Goal: Information Seeking & Learning: Learn about a topic

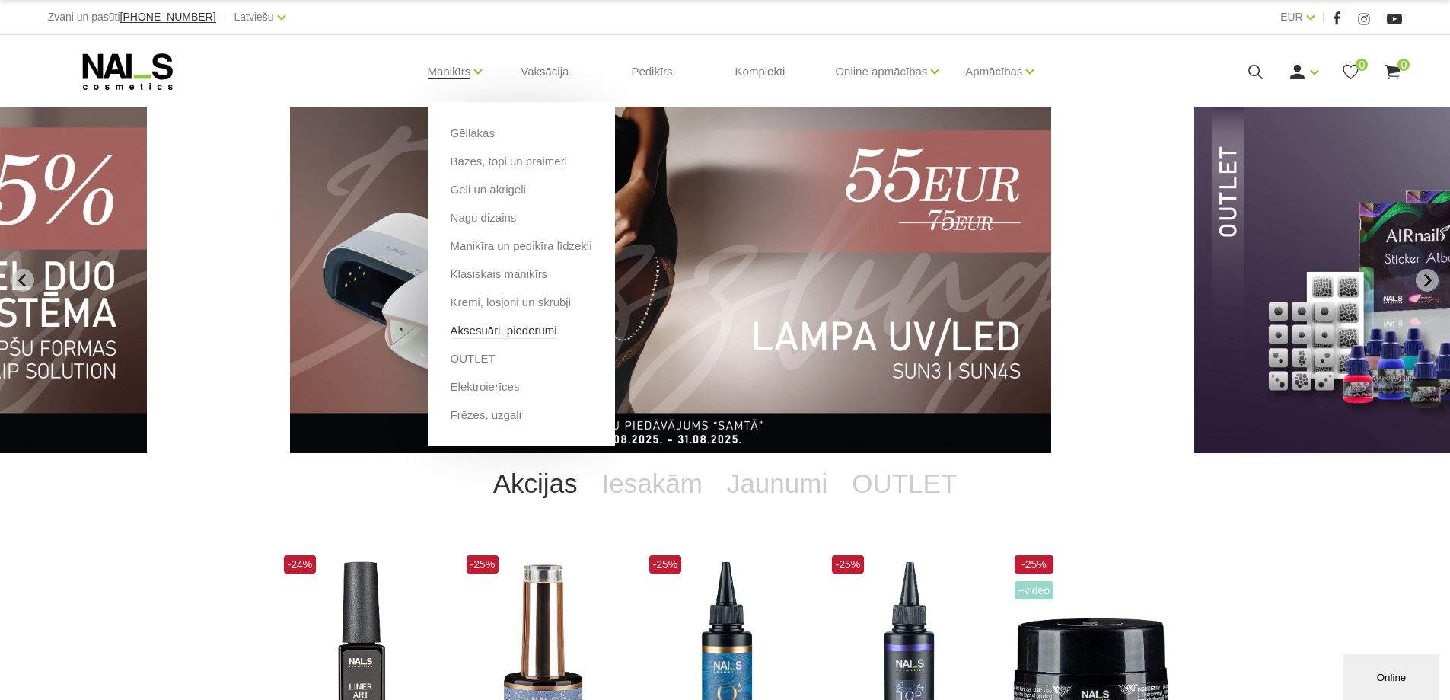
click at [485, 331] on link "Aksesuāri, piederumi" at bounding box center [504, 330] width 107 height 17
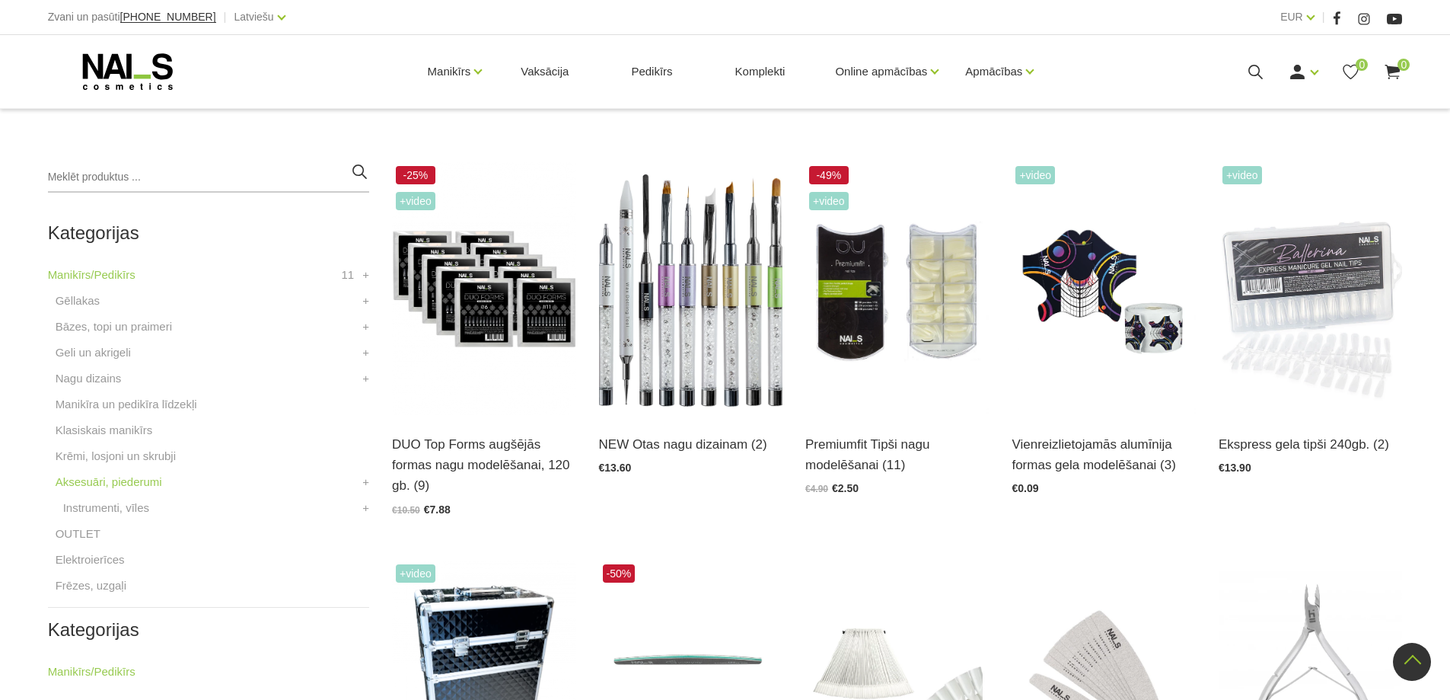
scroll to position [299, 0]
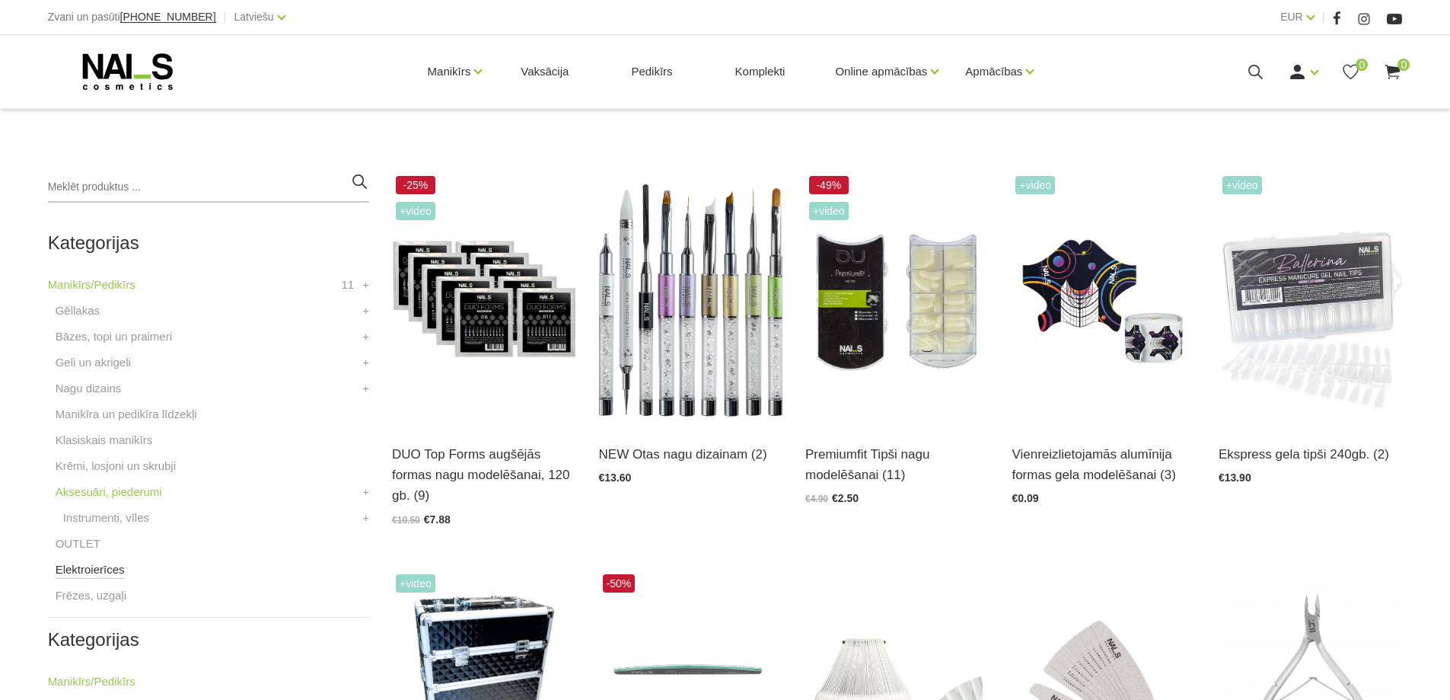
click at [106, 572] on link "Elektroierīces" at bounding box center [90, 569] width 69 height 18
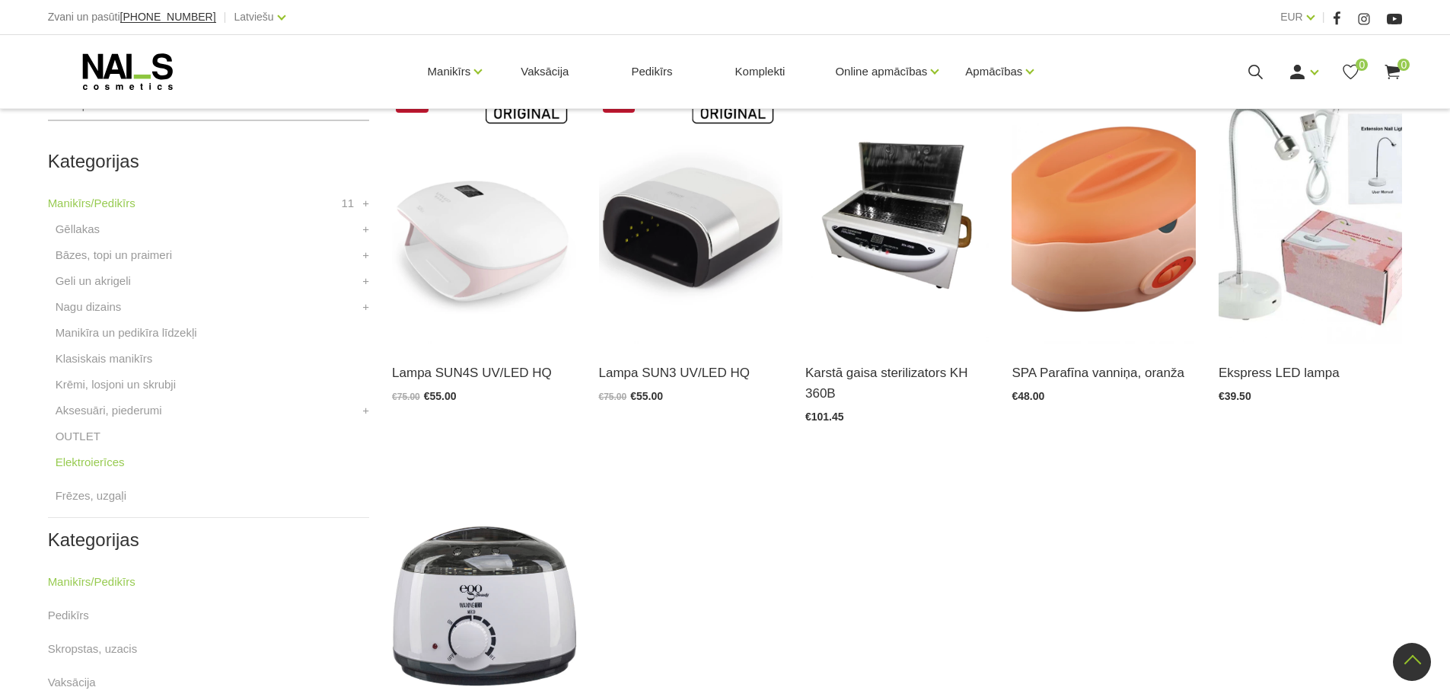
scroll to position [305, 0]
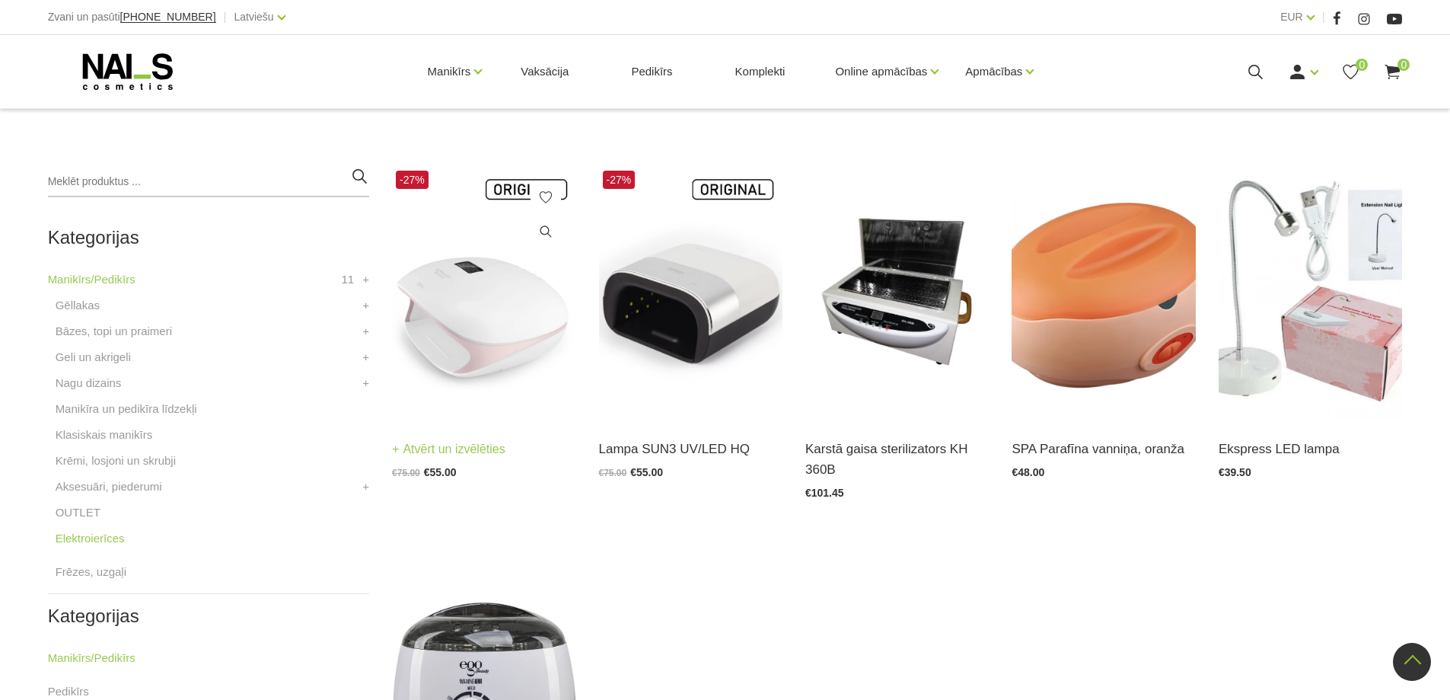
click at [494, 330] on img at bounding box center [483, 293] width 183 height 253
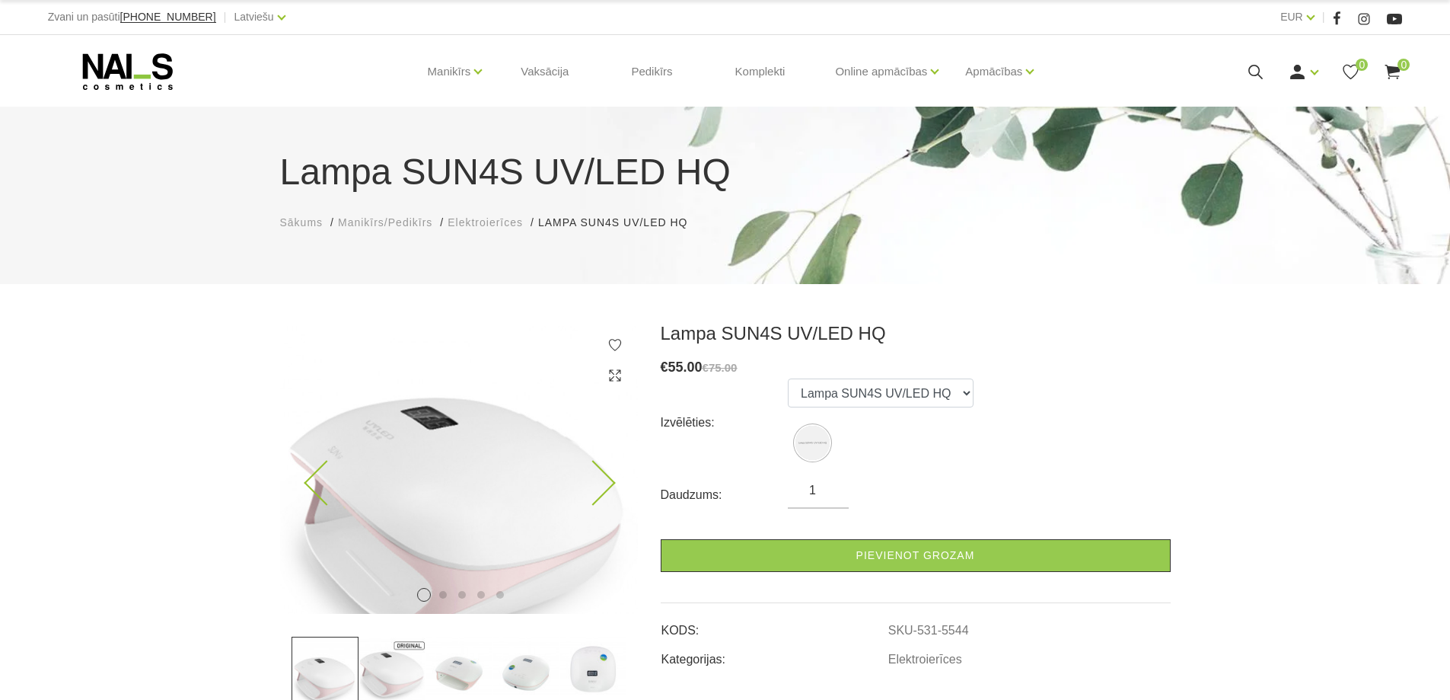
click at [464, 481] on img at bounding box center [459, 468] width 358 height 292
click at [614, 480] on img at bounding box center [459, 468] width 358 height 292
click at [499, 481] on img at bounding box center [459, 468] width 358 height 292
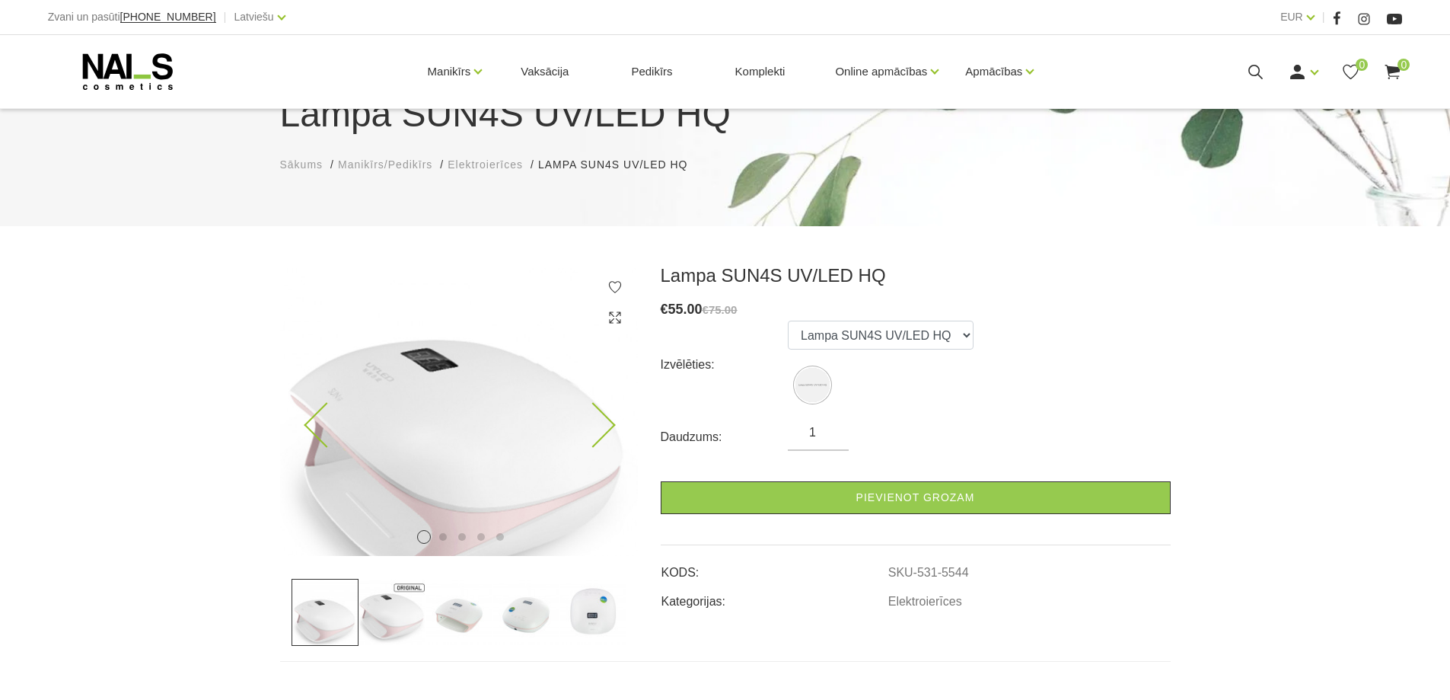
scroll to position [228, 0]
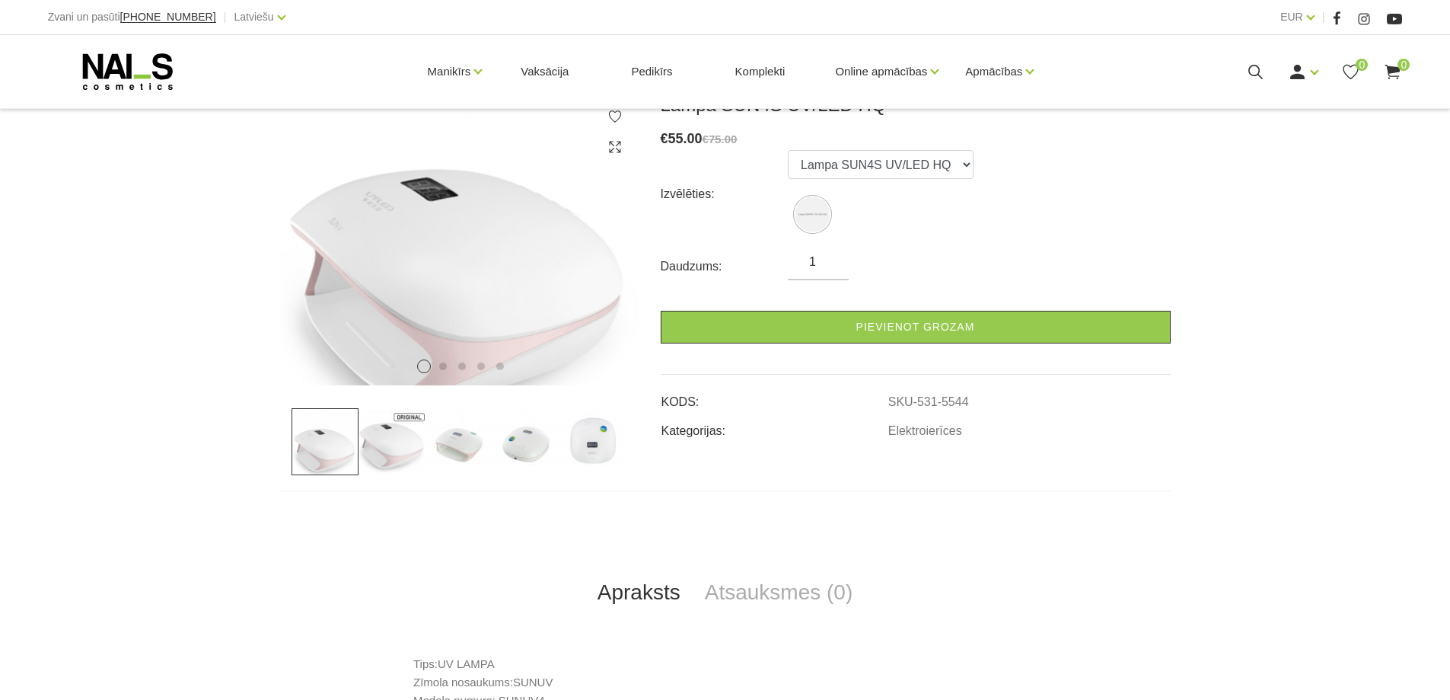
click at [390, 452] on img at bounding box center [392, 441] width 67 height 67
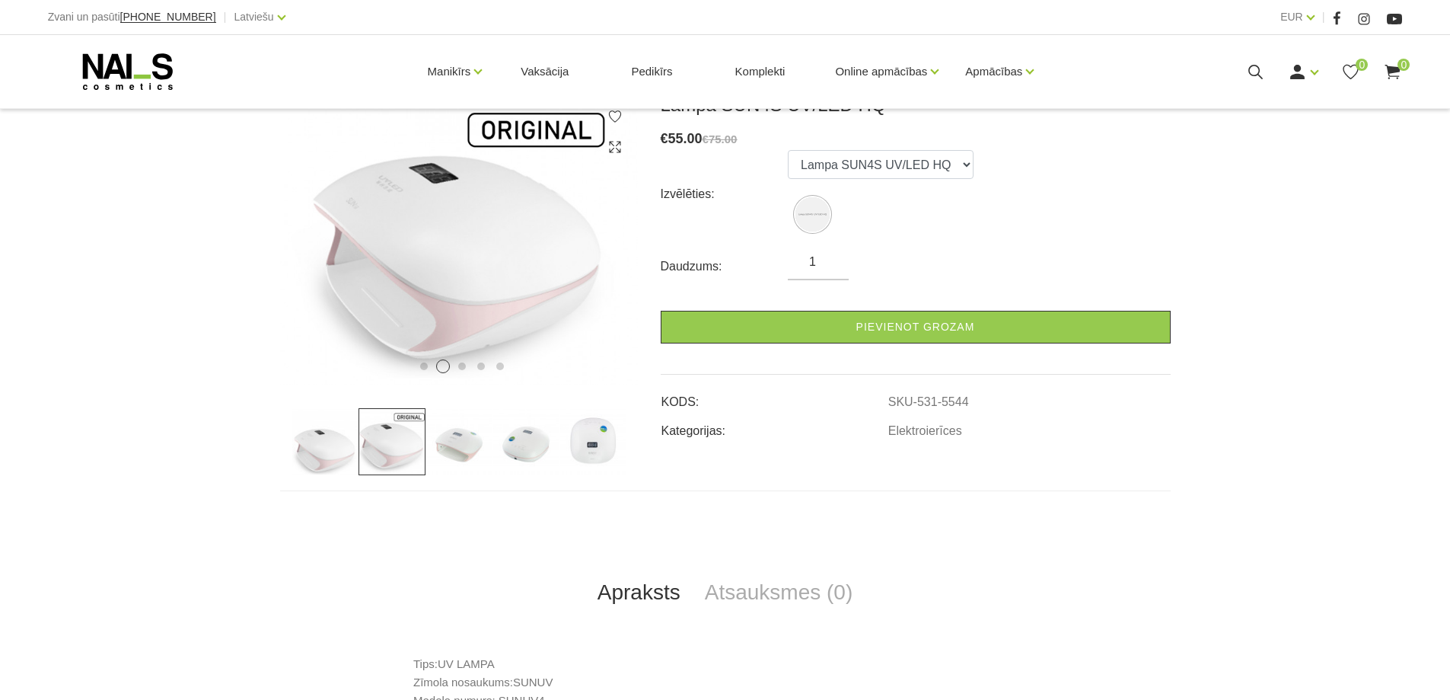
click at [456, 451] on img at bounding box center [459, 441] width 67 height 67
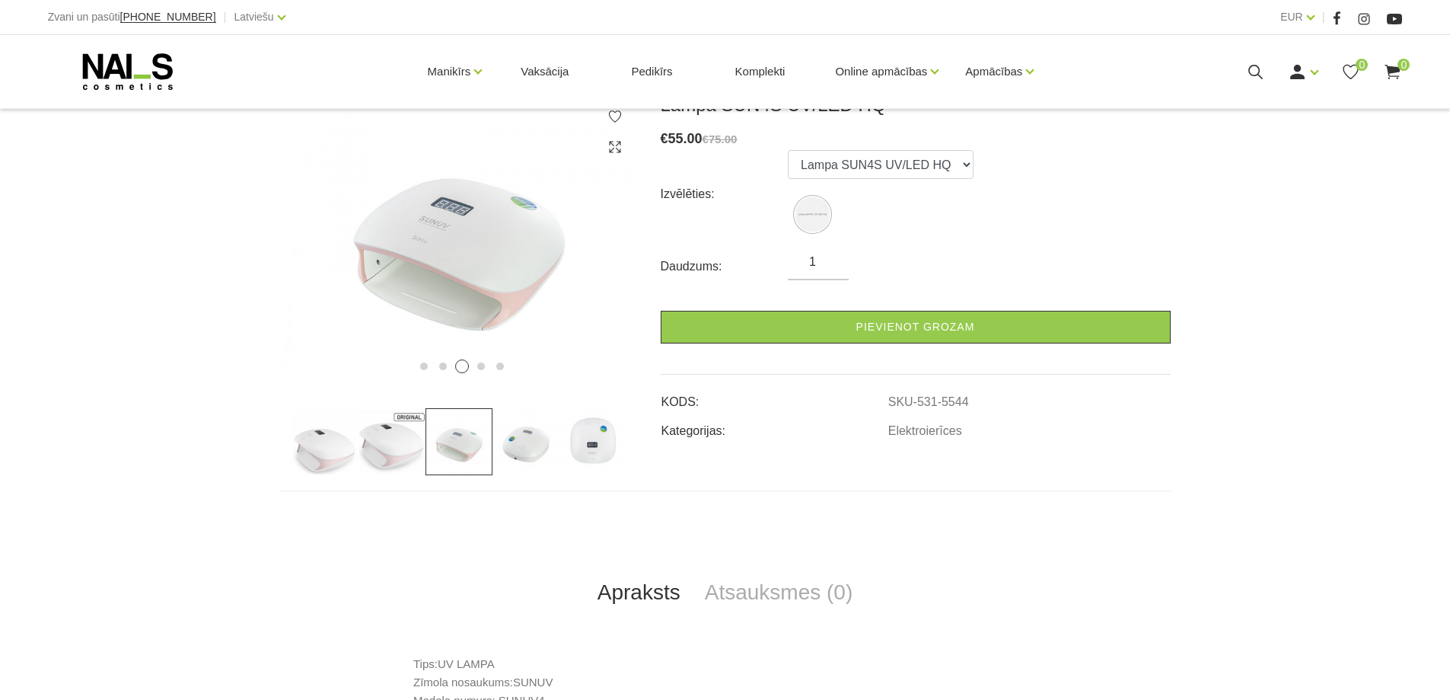
click at [512, 451] on img at bounding box center [526, 441] width 67 height 67
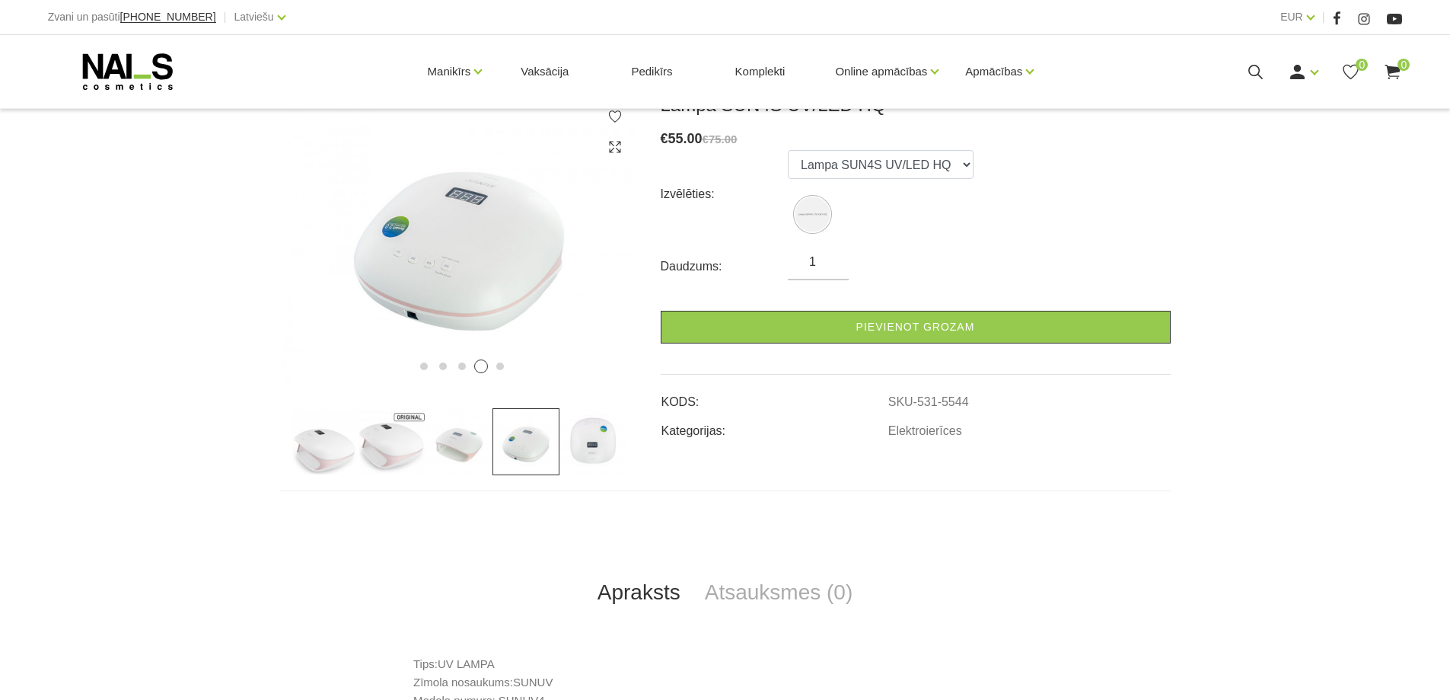
click at [600, 448] on img at bounding box center [593, 441] width 67 height 67
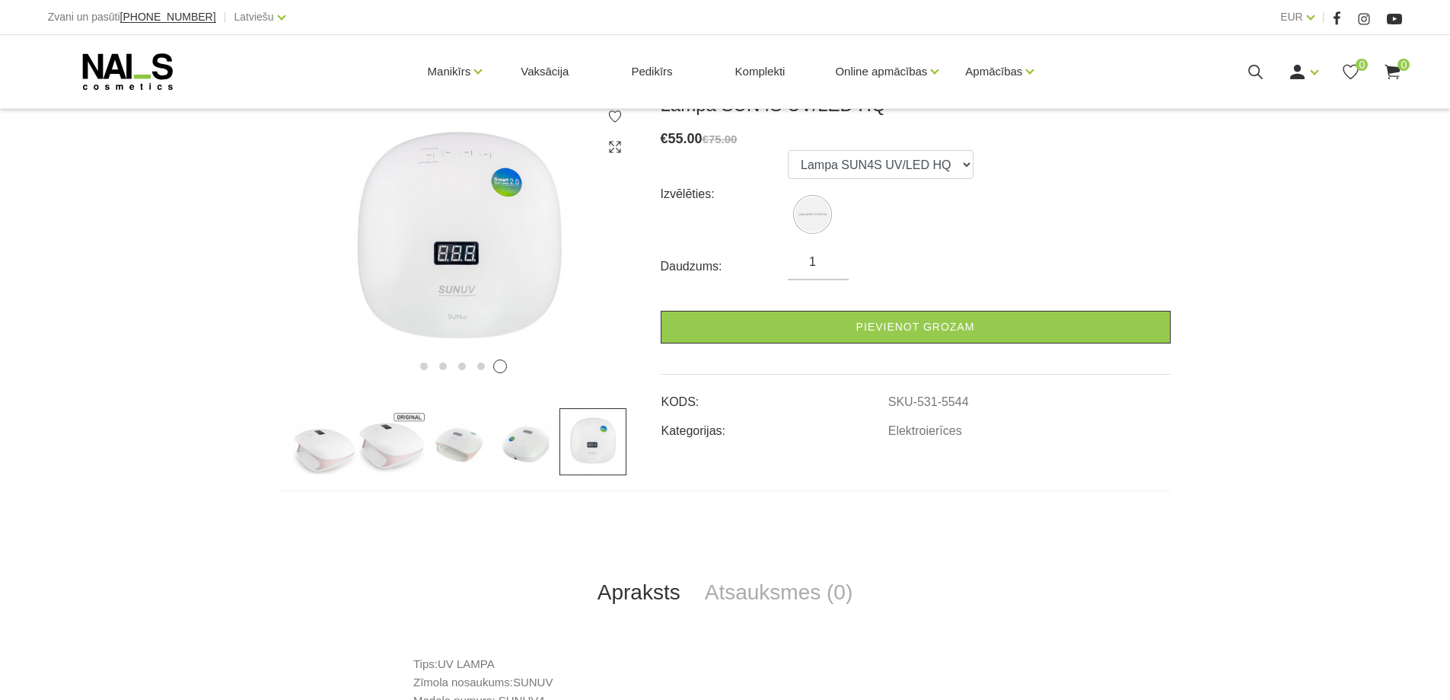
click at [524, 449] on img at bounding box center [526, 441] width 67 height 67
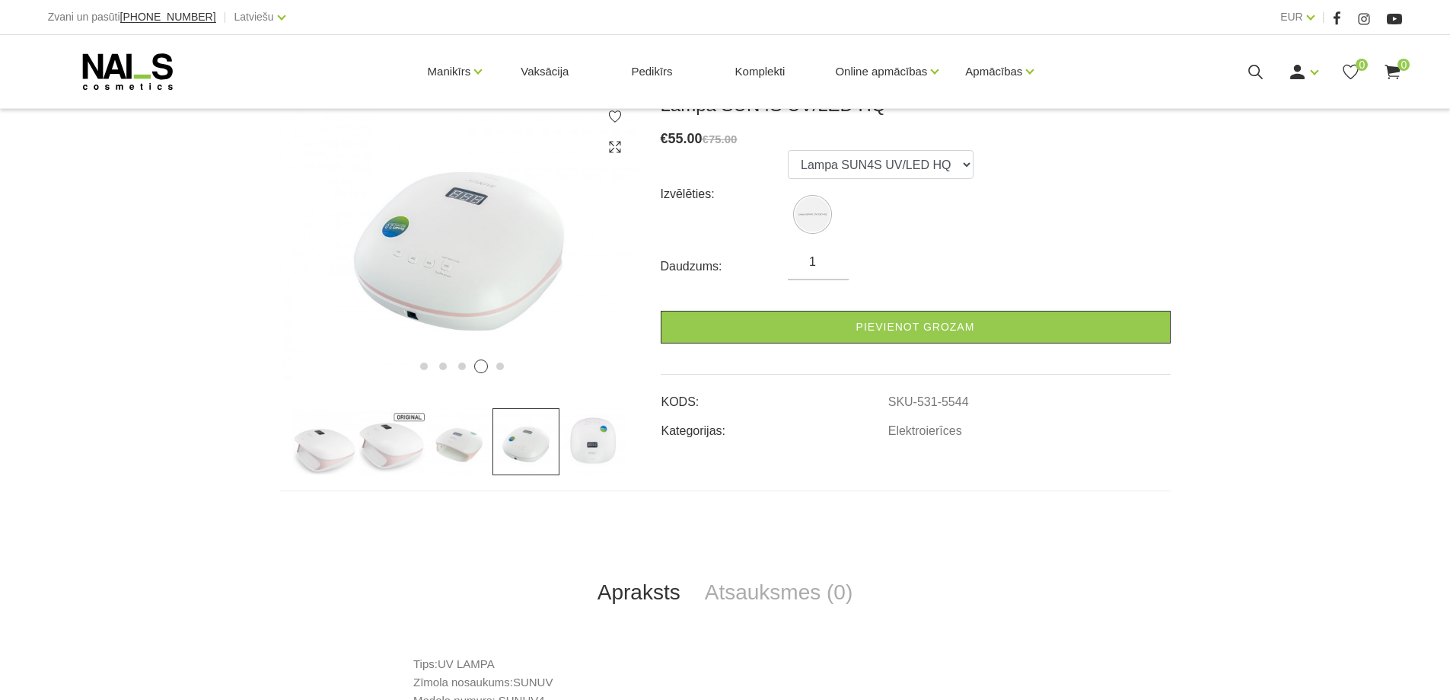
click at [429, 454] on img at bounding box center [459, 441] width 67 height 67
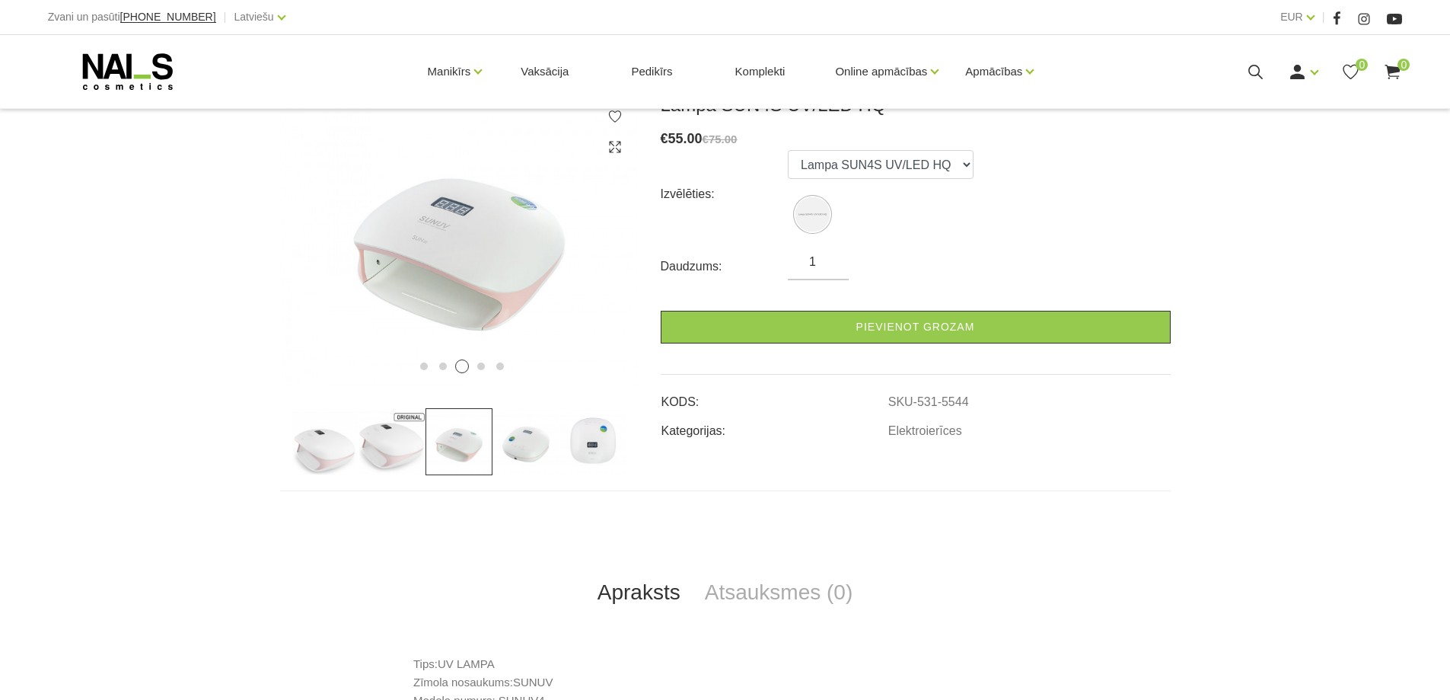
drag, startPoint x: 355, startPoint y: 456, endPoint x: 324, endPoint y: 456, distance: 31.2
click at [353, 456] on img at bounding box center [325, 441] width 67 height 67
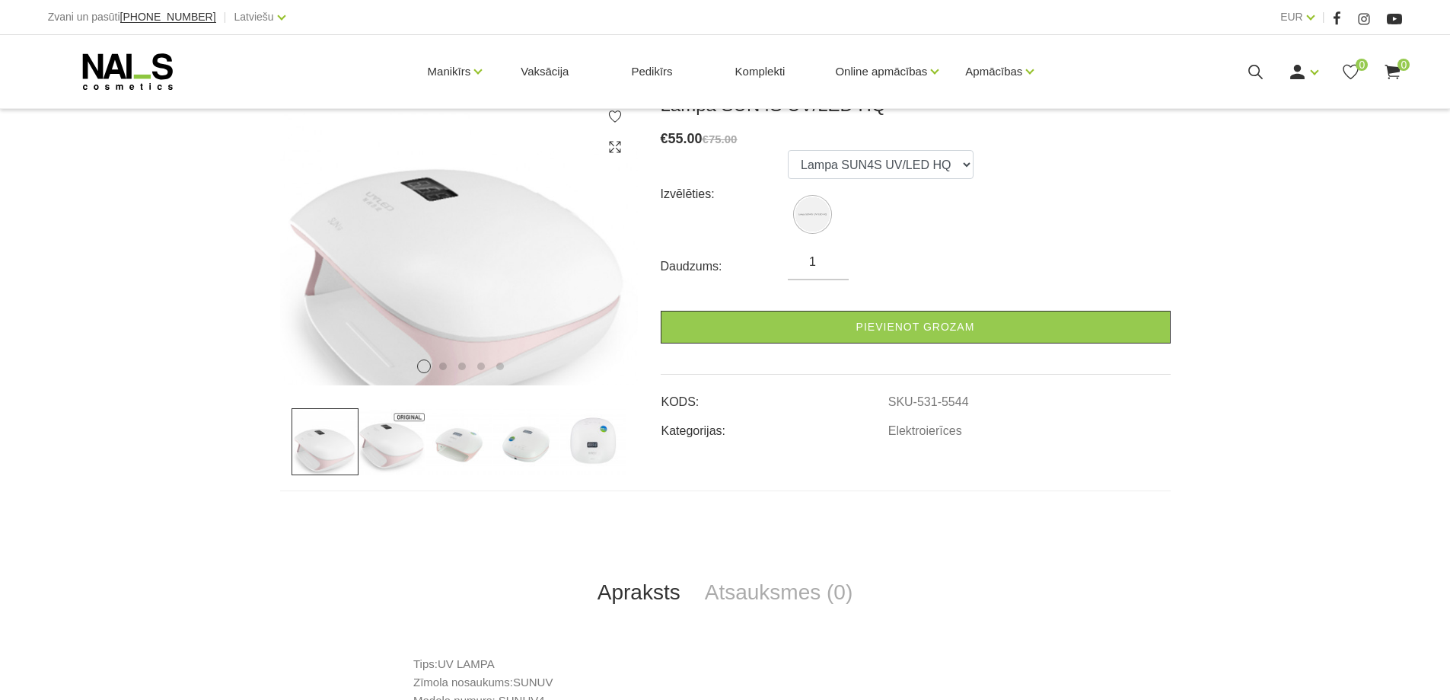
click at [286, 456] on div at bounding box center [459, 441] width 358 height 67
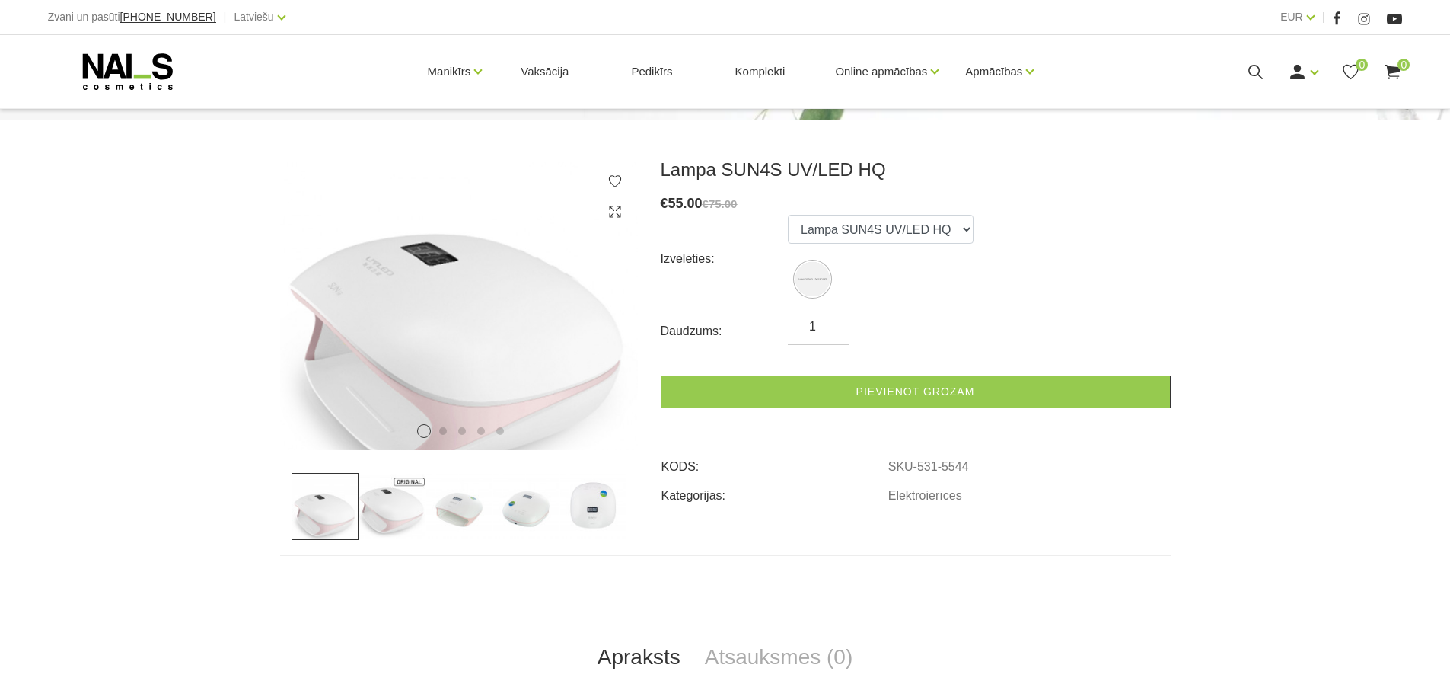
scroll to position [76, 0]
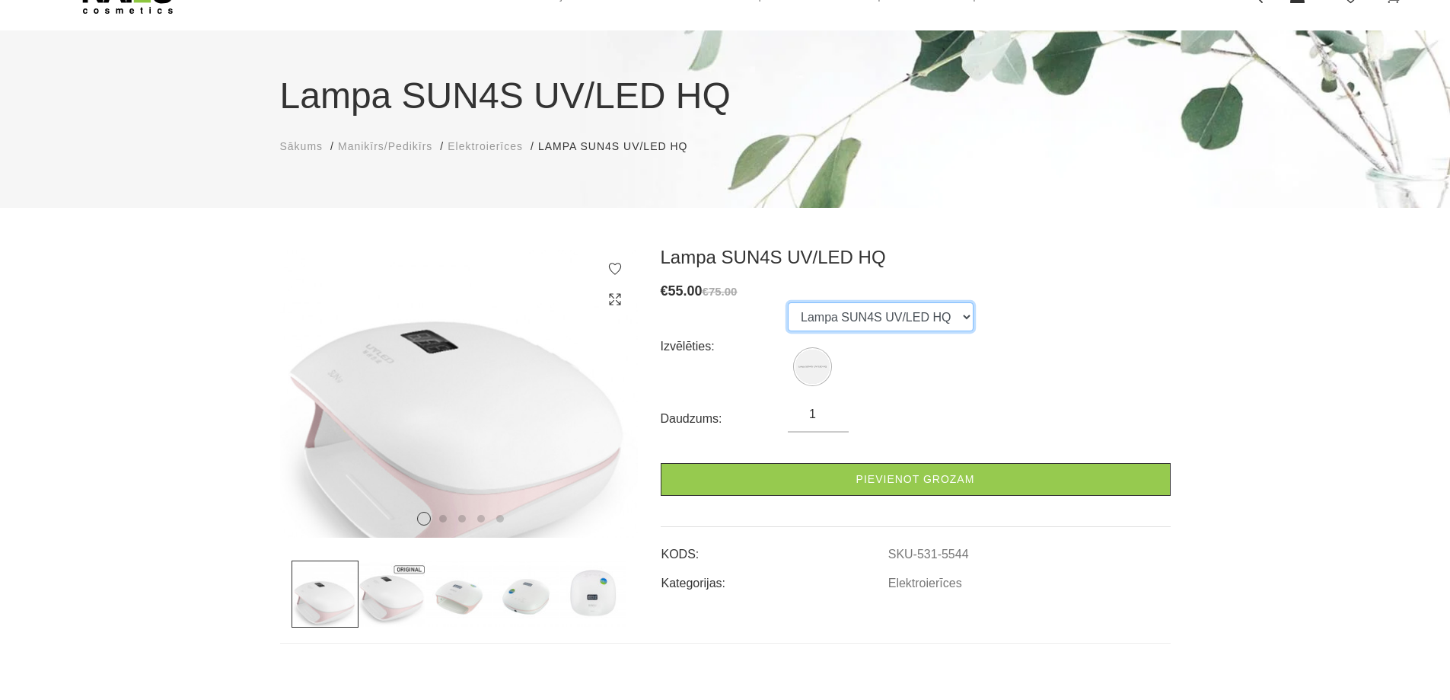
click at [941, 316] on select "Lampa SUN4S UV/LED HQ" at bounding box center [881, 316] width 186 height 29
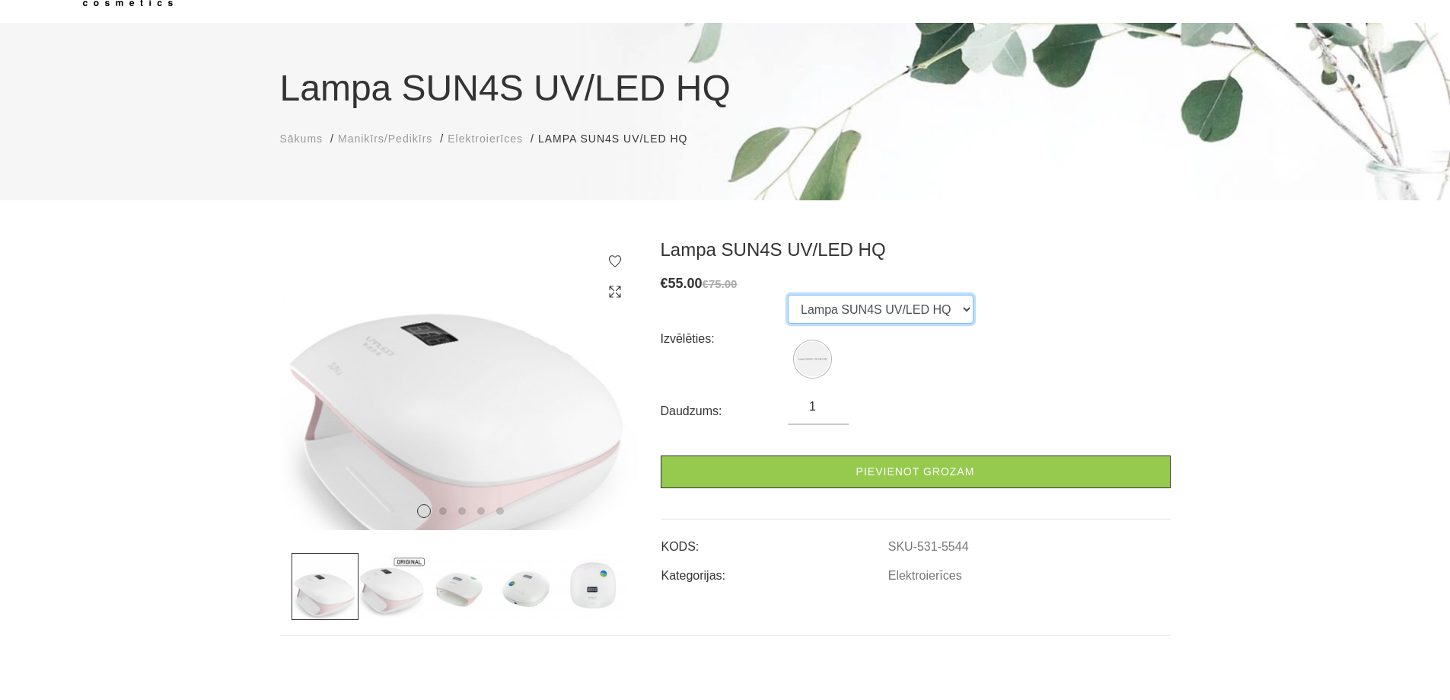
scroll to position [0, 0]
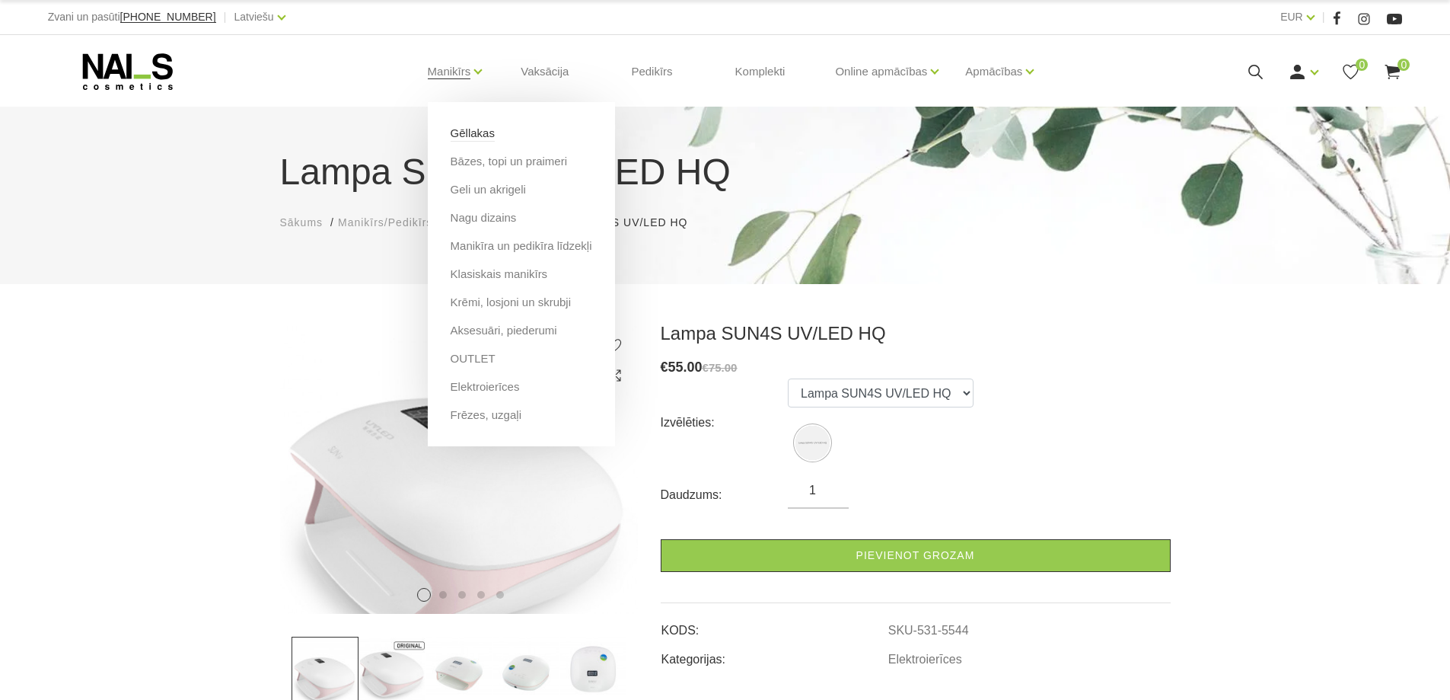
click at [457, 131] on link "Gēllakas" at bounding box center [473, 133] width 44 height 17
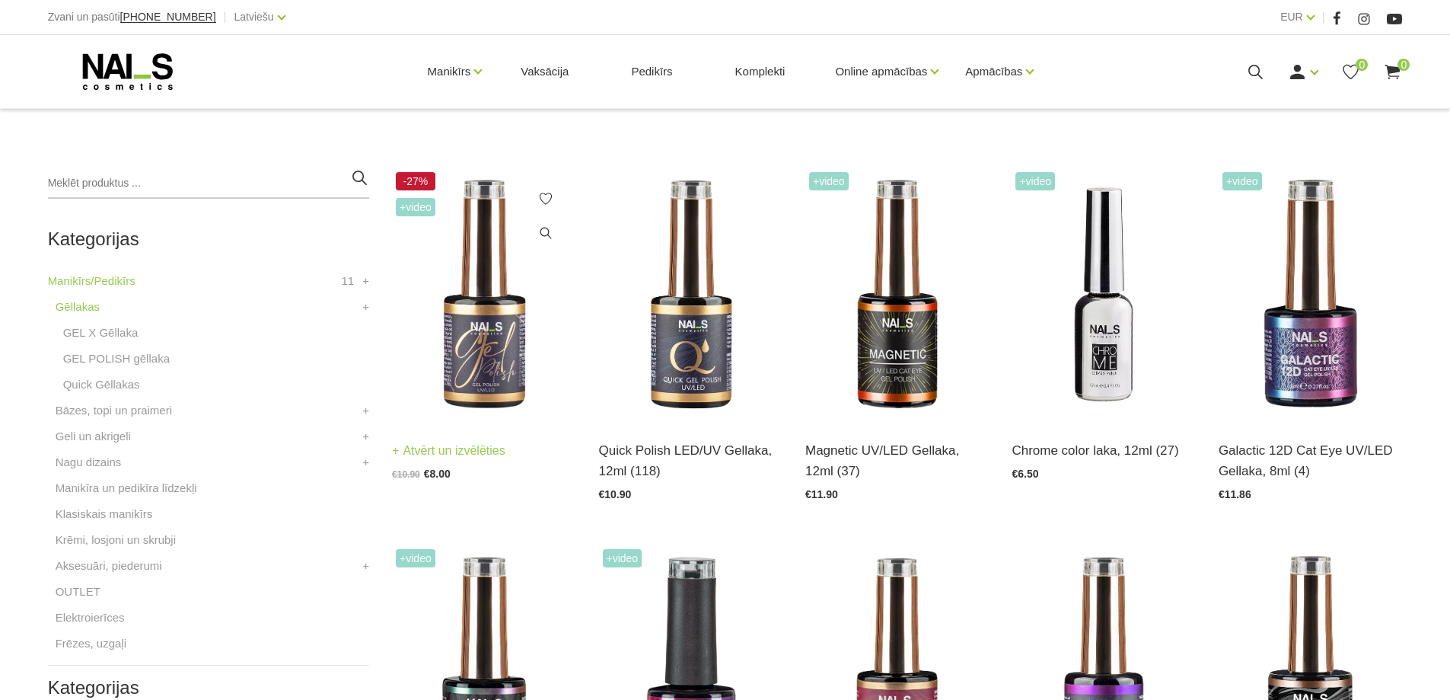
scroll to position [305, 0]
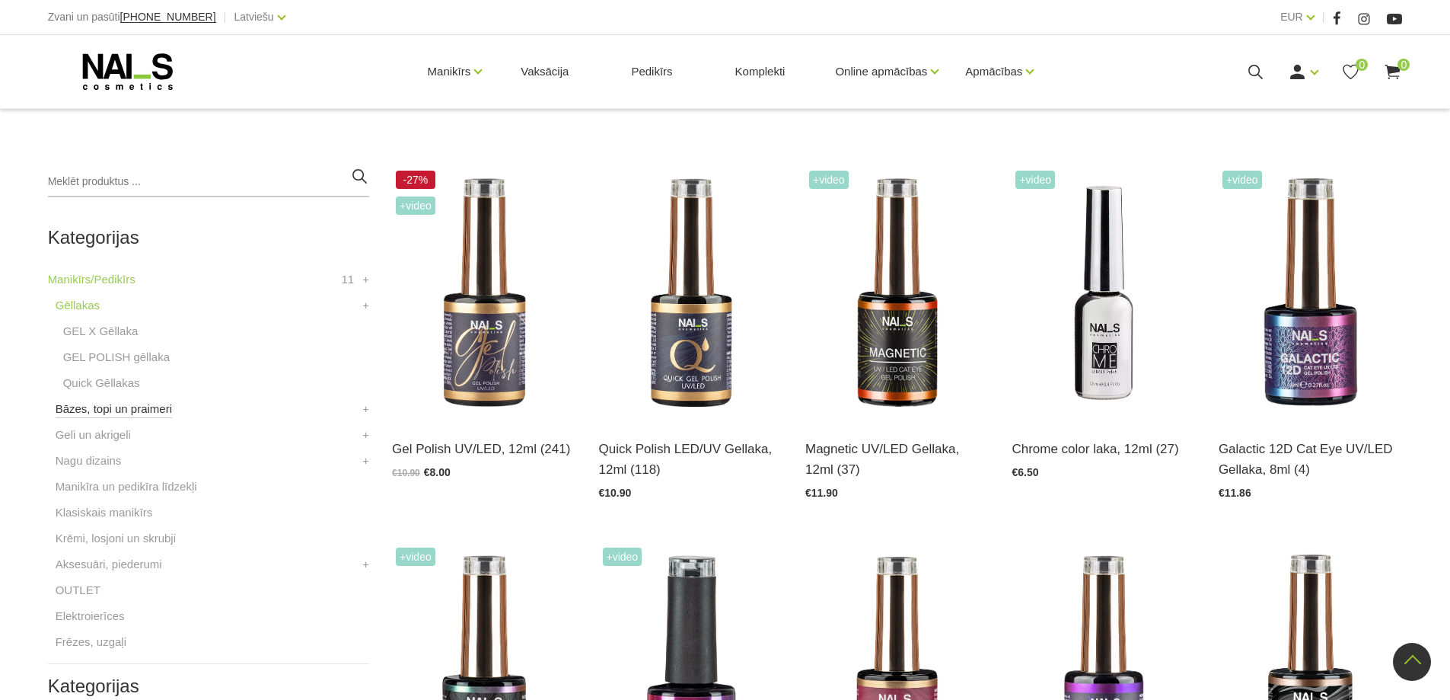
click at [137, 408] on link "Bāzes, topi un praimeri" at bounding box center [114, 409] width 116 height 18
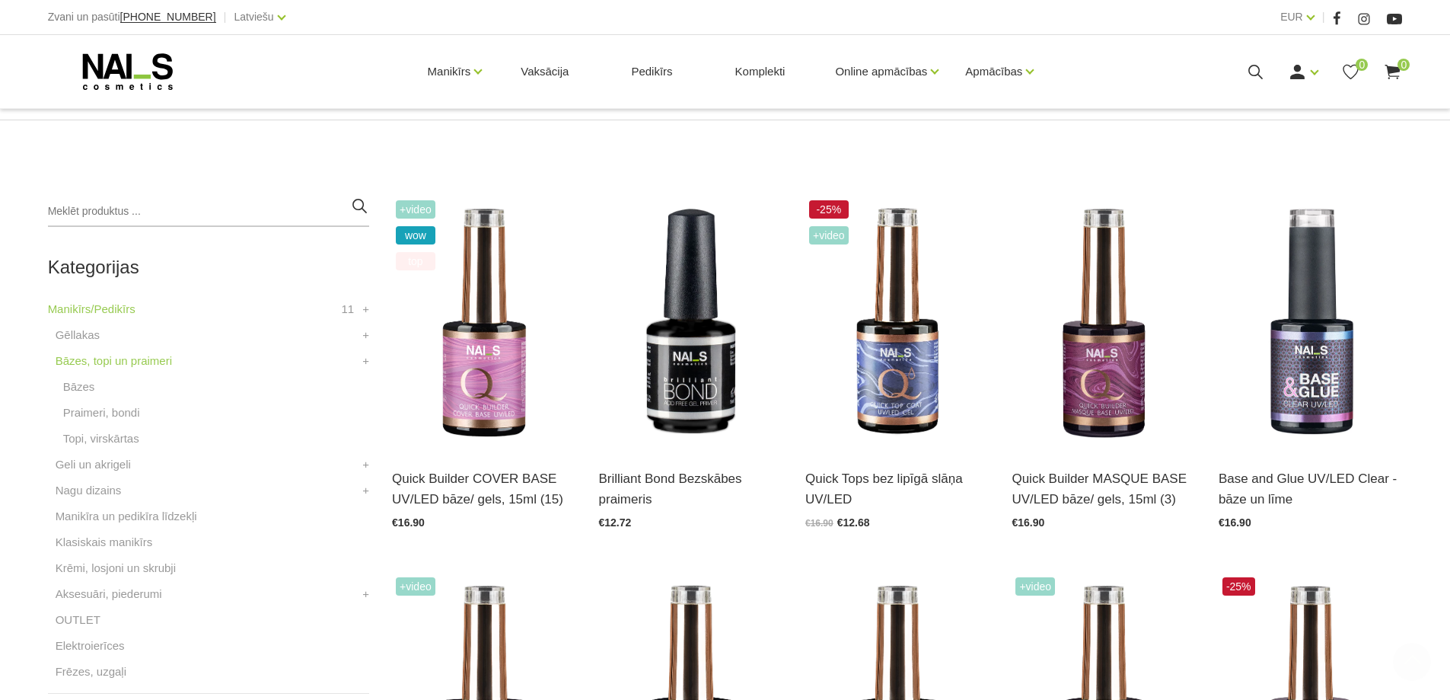
scroll to position [305, 0]
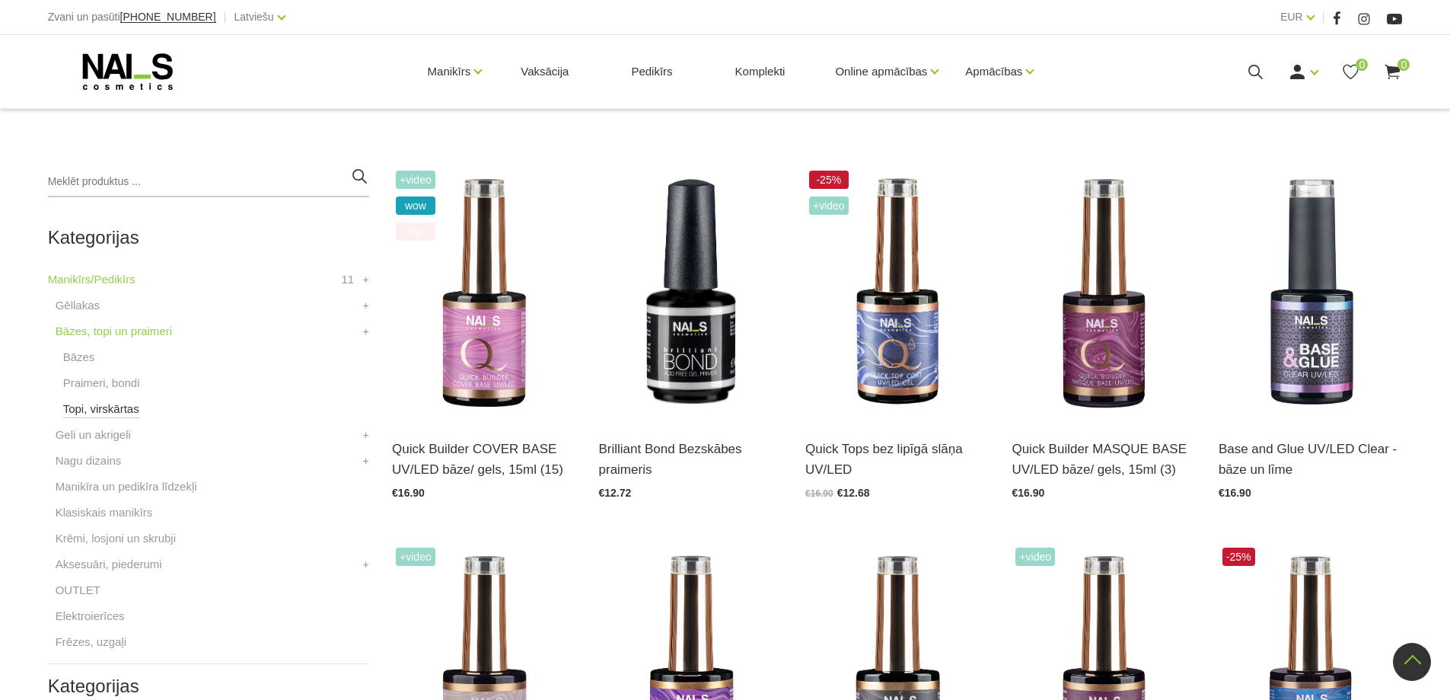
click at [86, 407] on link "Topi, virskārtas" at bounding box center [101, 409] width 76 height 18
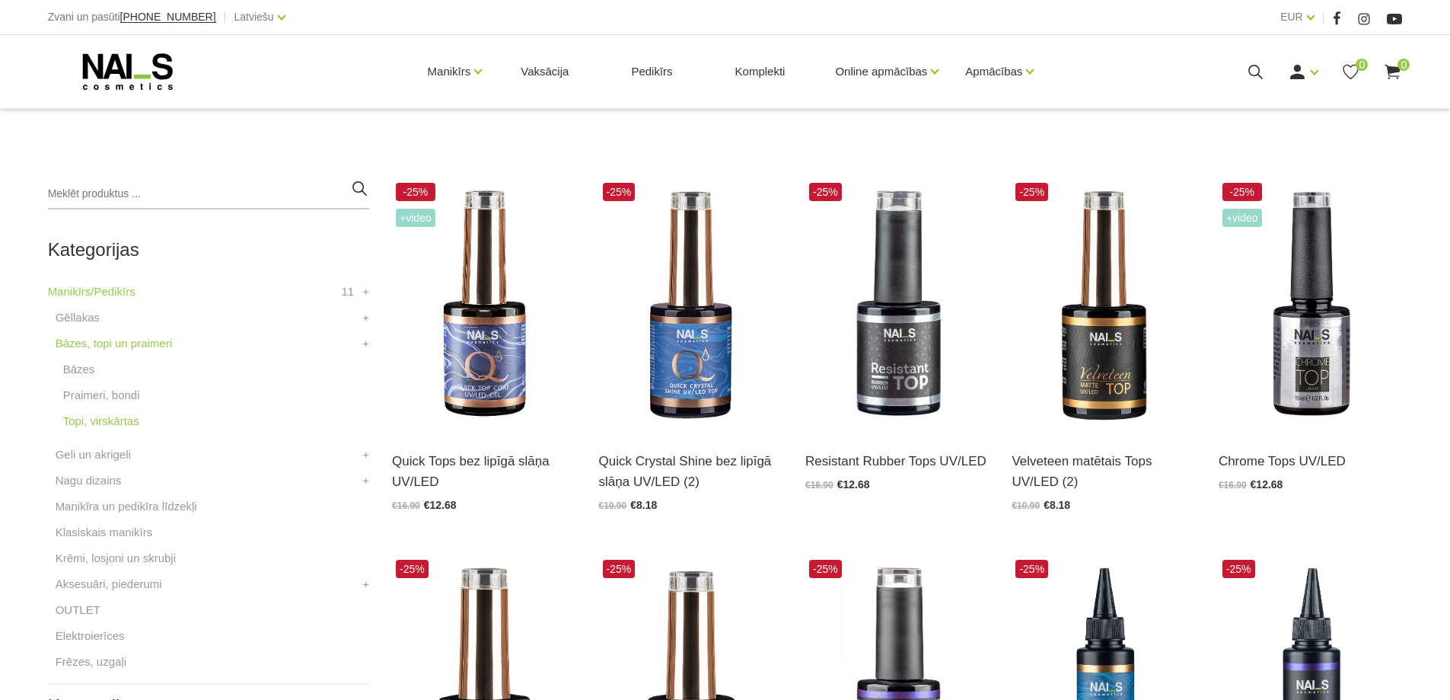
scroll to position [305, 0]
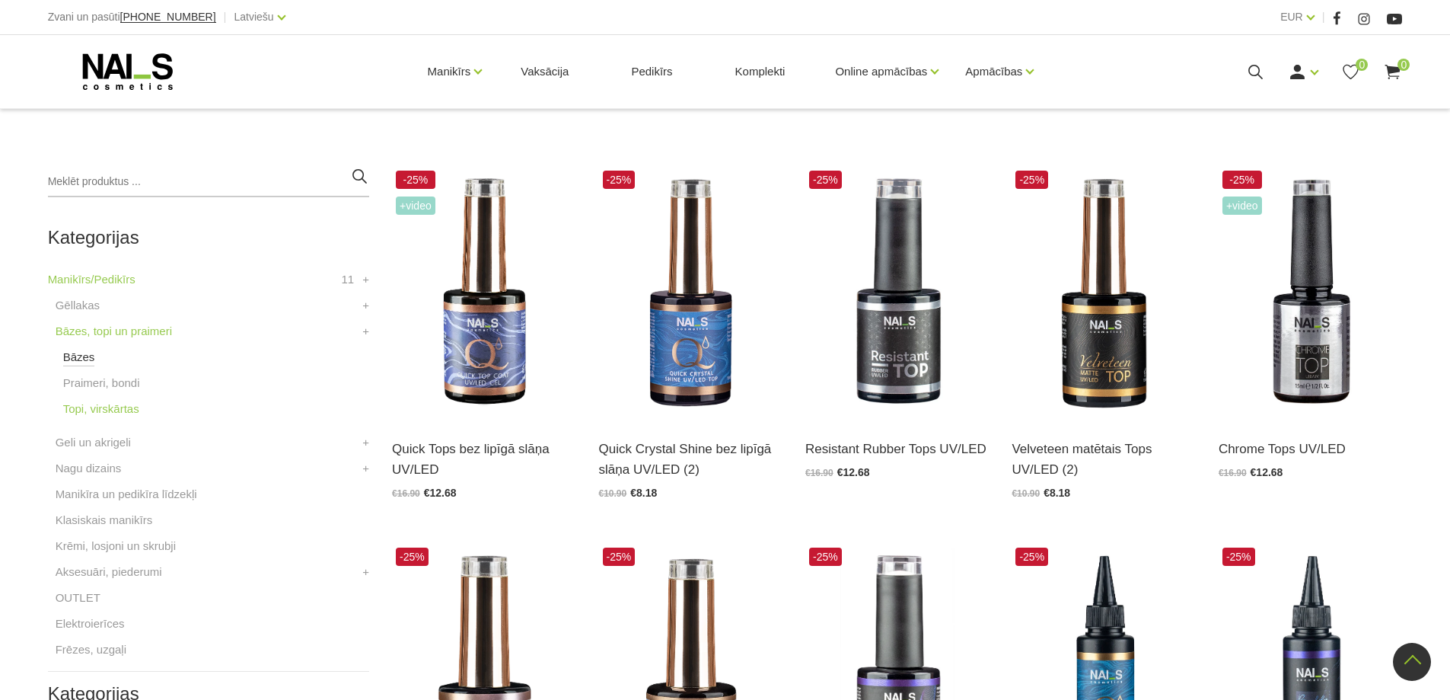
click at [82, 353] on link "Bāzes" at bounding box center [79, 357] width 32 height 18
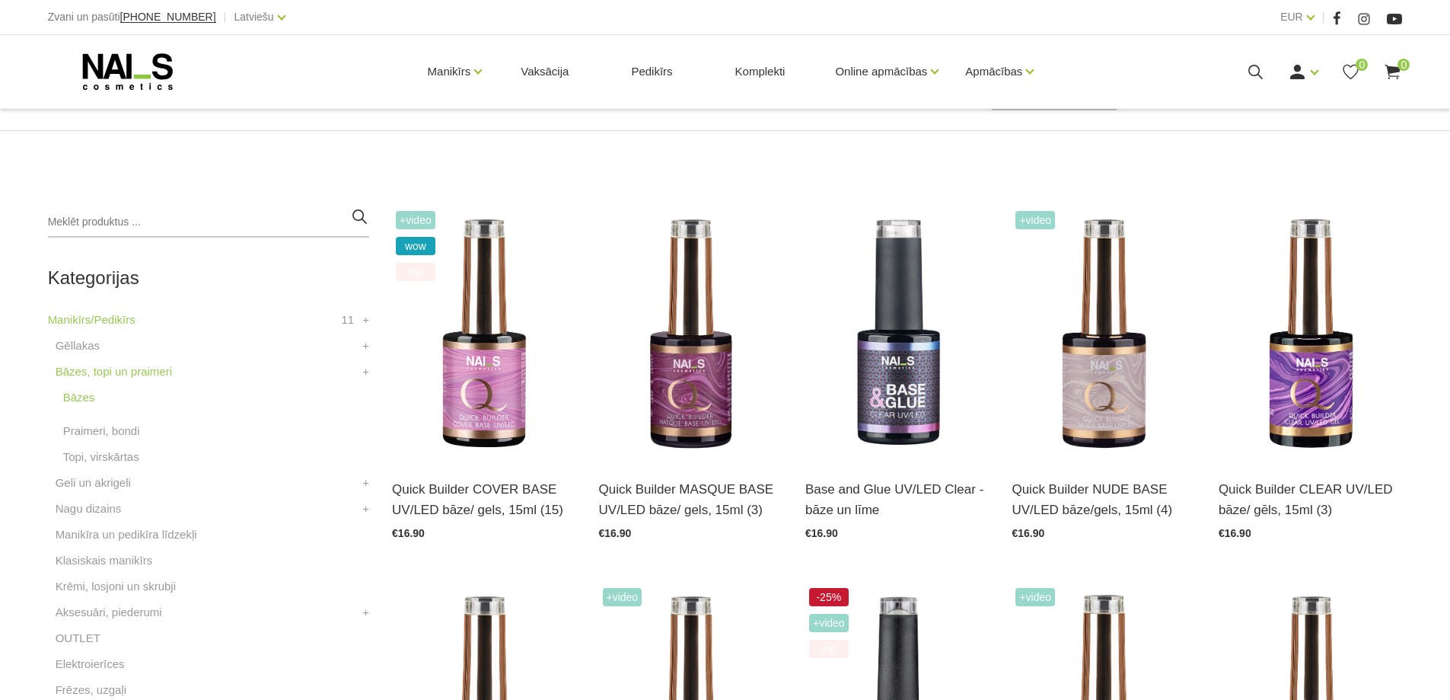
scroll to position [305, 0]
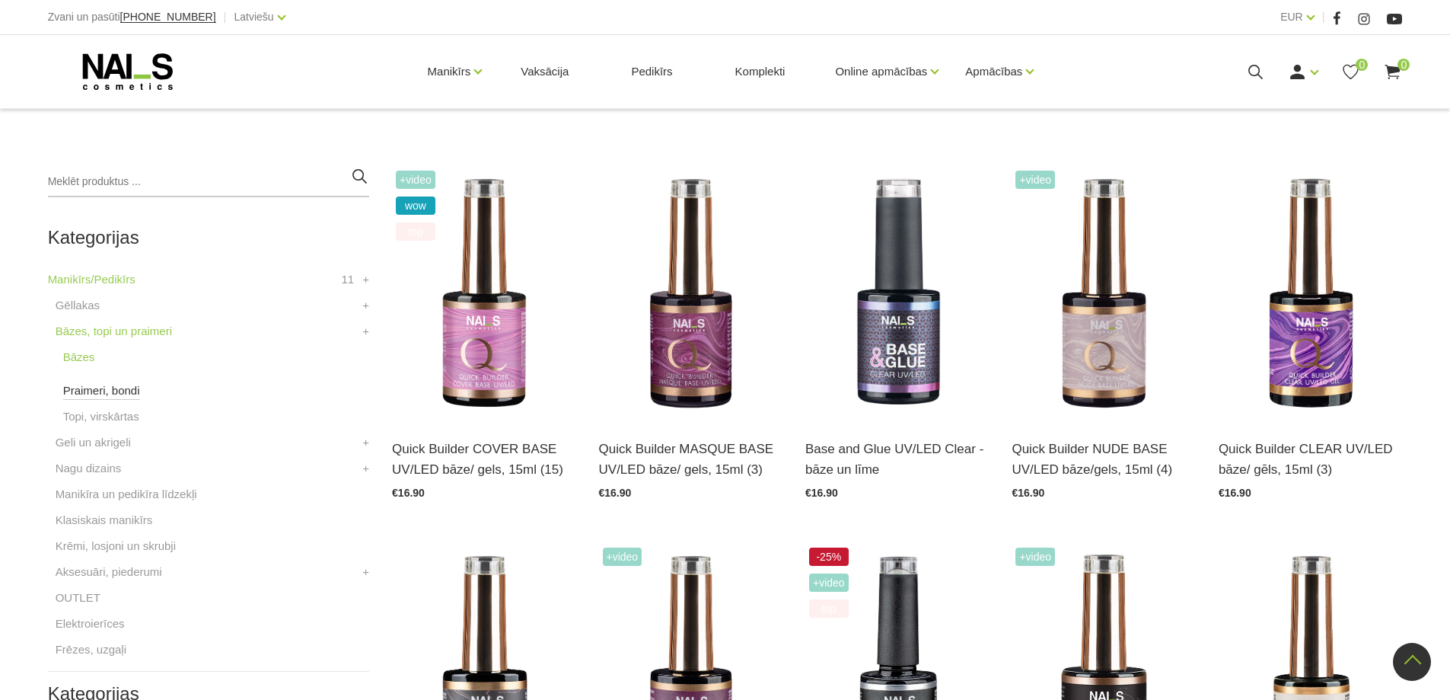
click at [88, 391] on link "Praimeri, bondi" at bounding box center [101, 390] width 77 height 18
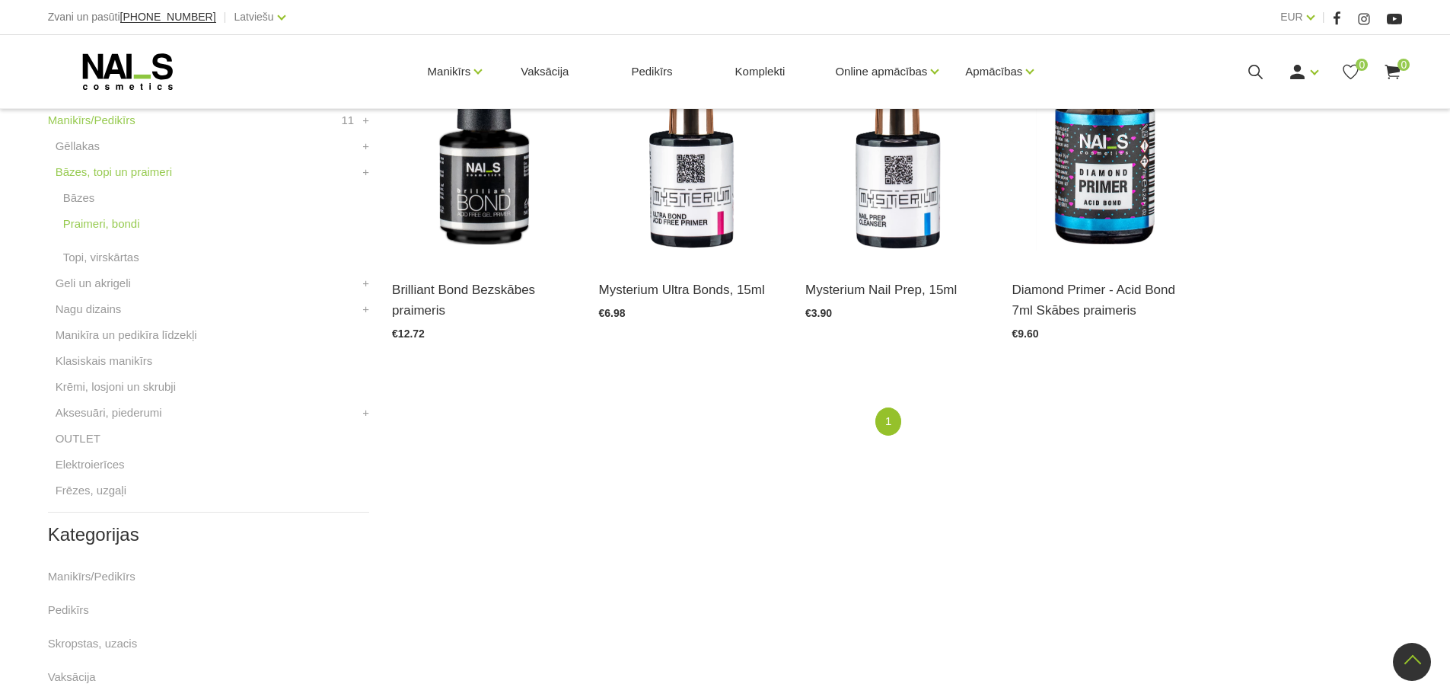
scroll to position [305, 0]
